Goal: Information Seeking & Learning: Compare options

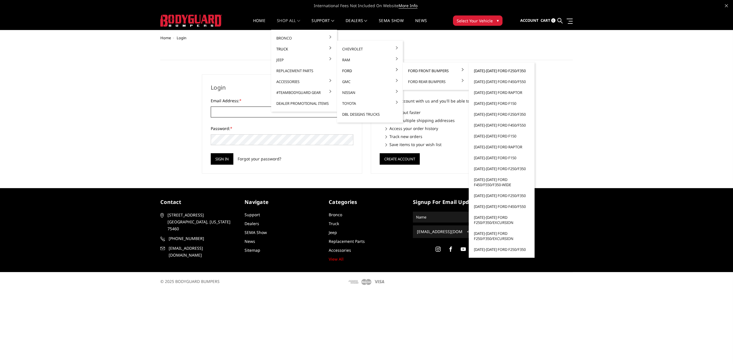
type input "[EMAIL_ADDRESS][DOMAIN_NAME]"
click at [479, 72] on link "[DATE]-[DATE] Ford F250/F350" at bounding box center [501, 70] width 61 height 11
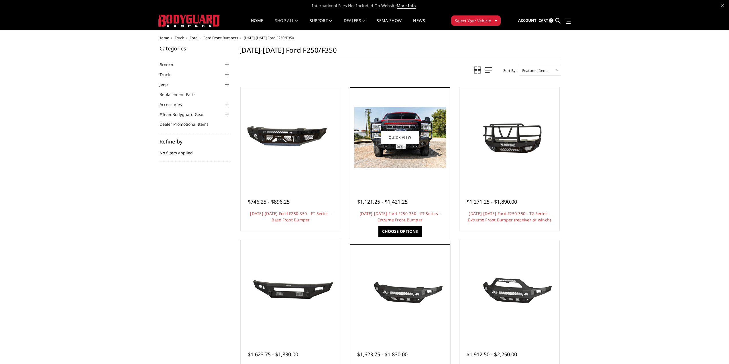
click at [408, 161] on img at bounding box center [400, 137] width 92 height 61
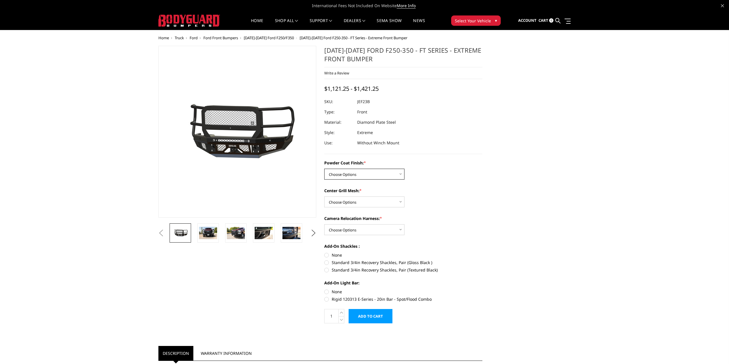
click at [356, 178] on select "Choose Options Bare Metal Gloss Black Powder Coat Textured Black Powder Coat" at bounding box center [364, 174] width 80 height 11
select select "3264"
click at [324, 169] on select "Choose Options Bare Metal Gloss Black Powder Coat Textured Black Powder Coat" at bounding box center [364, 174] width 80 height 11
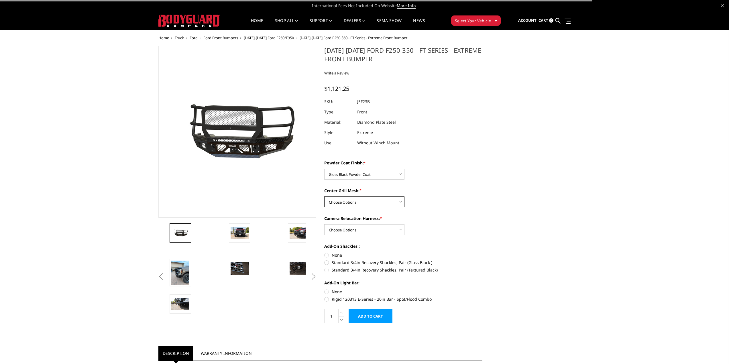
click at [353, 201] on select "Choose Options WITH Expanded Metal in Center Grill WITHOUT Expanded Metal in Ce…" at bounding box center [364, 202] width 80 height 11
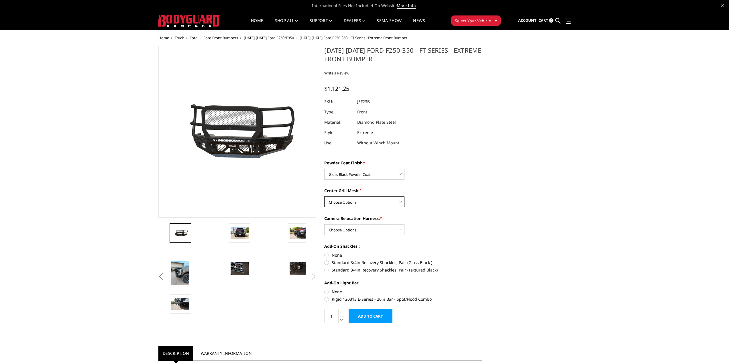
select select "3266"
click at [324, 197] on select "Choose Options WITH Expanded Metal in Center Grill WITHOUT Expanded Metal in Ce…" at bounding box center [364, 202] width 80 height 11
click at [356, 228] on select "Choose Options WITH Camera Relocation Harness WITHOUT Camera Relocation Harness" at bounding box center [364, 229] width 80 height 11
select select "3268"
click at [324, 224] on select "Choose Options WITH Camera Relocation Harness WITHOUT Camera Relocation Harness" at bounding box center [364, 229] width 80 height 11
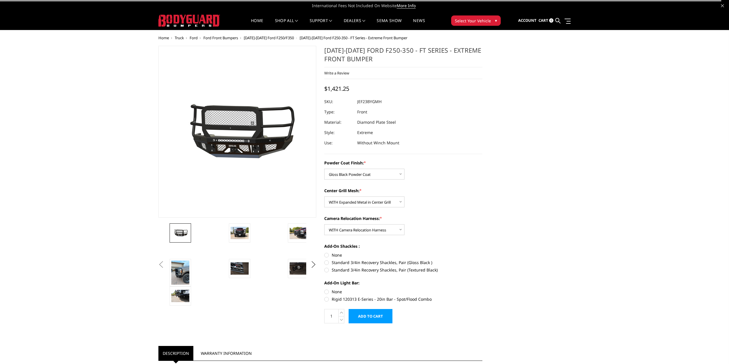
click at [335, 255] on label "None" at bounding box center [403, 255] width 158 height 6
click at [325, 252] on input "None" at bounding box center [324, 252] width 0 height 0
radio input "true"
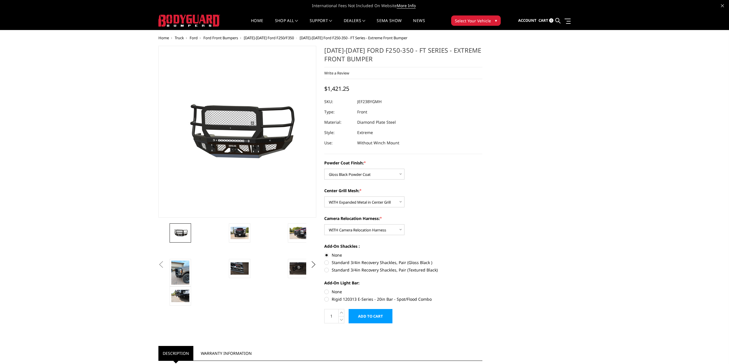
click at [336, 292] on label "None" at bounding box center [403, 292] width 158 height 6
click at [325, 289] on input "None" at bounding box center [324, 289] width 0 height 0
radio input "true"
click at [342, 89] on span "$1,421.25" at bounding box center [336, 89] width 25 height 8
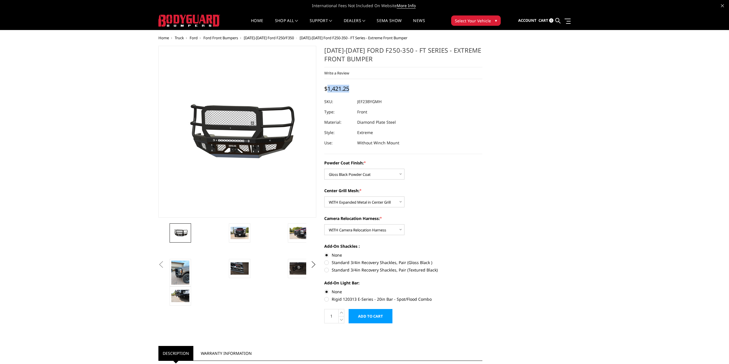
copy span "1,421.25"
click at [194, 36] on span "Ford" at bounding box center [194, 37] width 8 height 5
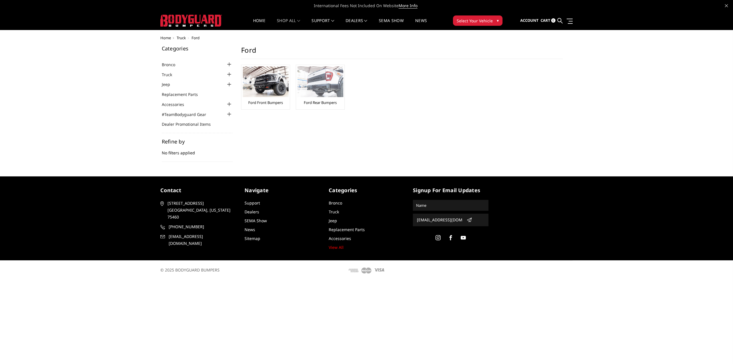
click at [306, 84] on img at bounding box center [321, 81] width 46 height 31
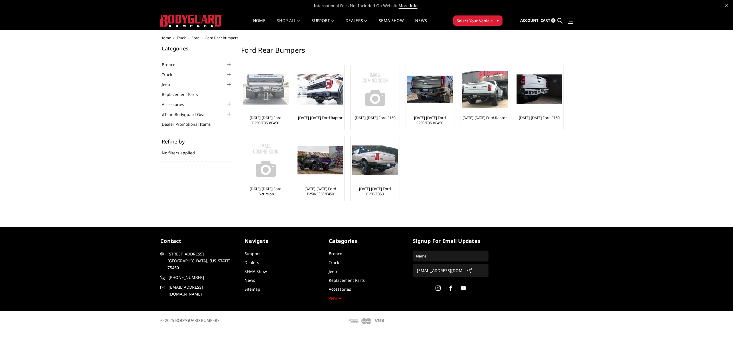
click at [278, 99] on img at bounding box center [266, 89] width 46 height 31
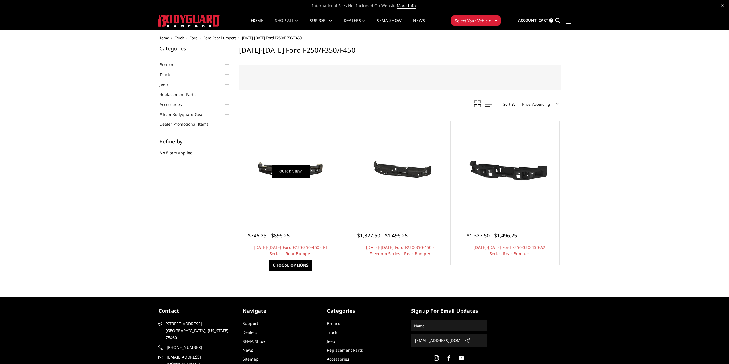
click at [304, 172] on link "Quick view" at bounding box center [291, 170] width 38 height 13
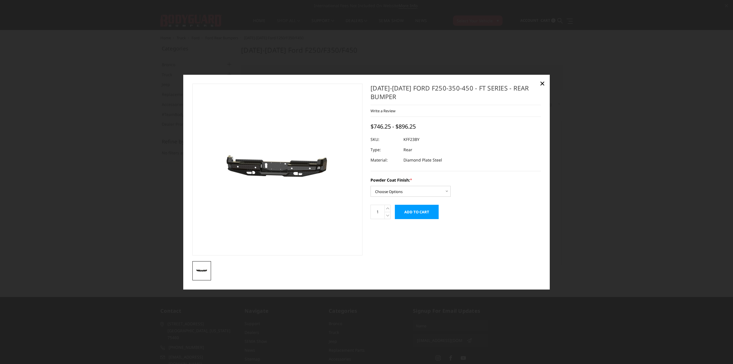
click at [185, 82] on div "2023-2026 Ford F250-350-450 - FT Series - Rear Bumper Write a Review Write a Re…" at bounding box center [366, 182] width 367 height 215
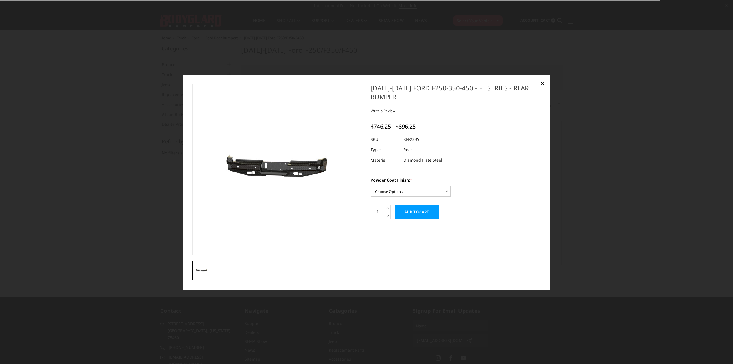
click at [160, 119] on div at bounding box center [366, 182] width 733 height 364
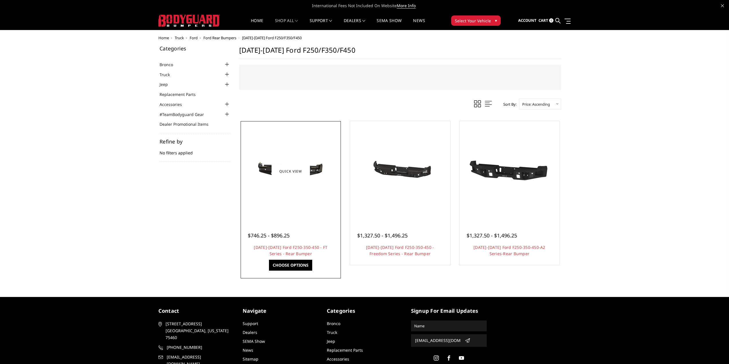
click at [286, 130] on div at bounding box center [290, 171] width 97 height 97
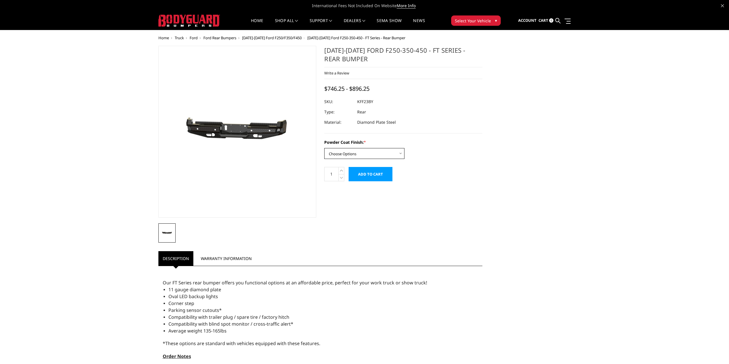
click at [360, 152] on select "Choose Options Bare Metal Gloss Black Powder Coat Textured Black Powder Coat" at bounding box center [364, 153] width 80 height 11
select select "3421"
click at [324, 148] on select "Choose Options Bare Metal Gloss Black Powder Coat Textured Black Powder Coat" at bounding box center [364, 153] width 80 height 11
click at [343, 90] on span "$896.25" at bounding box center [334, 89] width 20 height 8
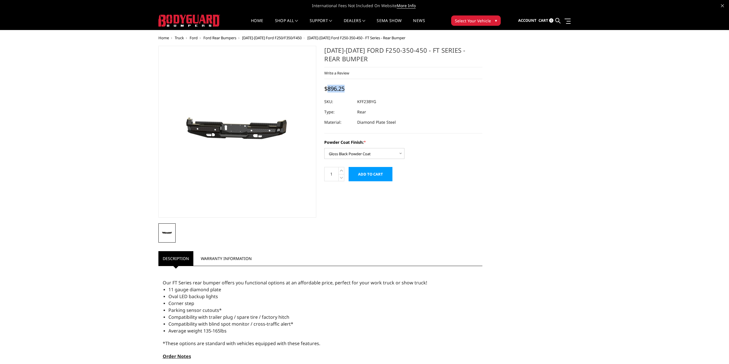
copy span "896.25"
drag, startPoint x: 355, startPoint y: 58, endPoint x: 323, endPoint y: 53, distance: 31.8
click at [323, 53] on section "[DATE]-[DATE] Ford F250-350-450 - FT Series - Rear Bumper Write a Review Write …" at bounding box center [403, 117] width 166 height 142
copy h1 "[DATE]-[DATE] Ford F250-350-450 - FT Series - Rear Bumper"
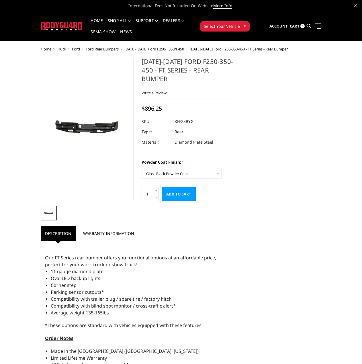
drag, startPoint x: 196, startPoint y: 115, endPoint x: 173, endPoint y: 116, distance: 22.4
click at [173, 116] on div at bounding box center [188, 121] width 93 height 10
click at [181, 116] on dd "KFF23BYG" at bounding box center [183, 121] width 19 height 10
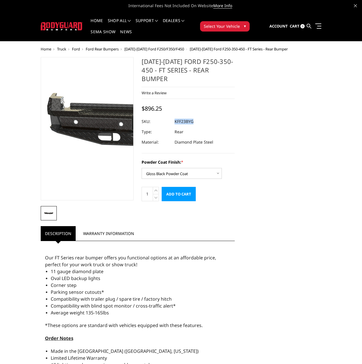
copy dl "KFF23BYG UPC:"
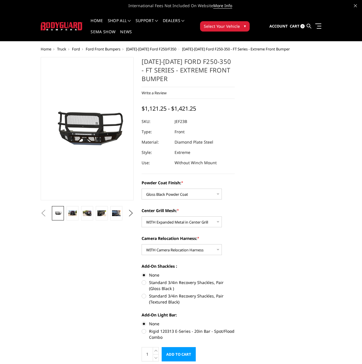
select select "3264"
select select "3266"
select select "3268"
click at [185, 123] on dd "JEF23B" at bounding box center [180, 121] width 13 height 10
click at [184, 122] on dd "JEF23B" at bounding box center [180, 121] width 13 height 10
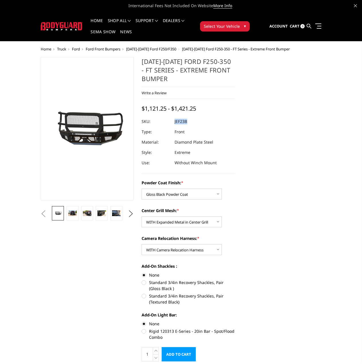
click at [184, 122] on dd "JEF23B" at bounding box center [180, 121] width 13 height 10
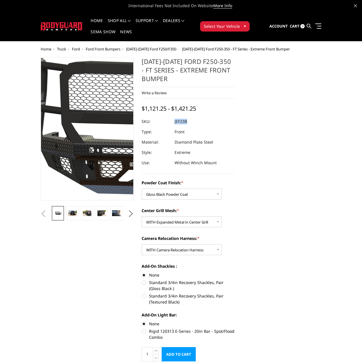
copy dd "JEF23B"
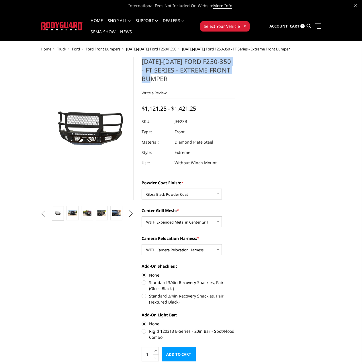
drag, startPoint x: 155, startPoint y: 76, endPoint x: 138, endPoint y: 64, distance: 20.3
click at [138, 64] on section "[DATE]-[DATE] Ford F250-350 - FT Series - Extreme Front Bumper Write a Review W…" at bounding box center [188, 212] width 101 height 310
copy h1 "[DATE]-[DATE] Ford F250-350 - FT Series - Extreme Front Bumper"
